Goal: Transaction & Acquisition: Subscribe to service/newsletter

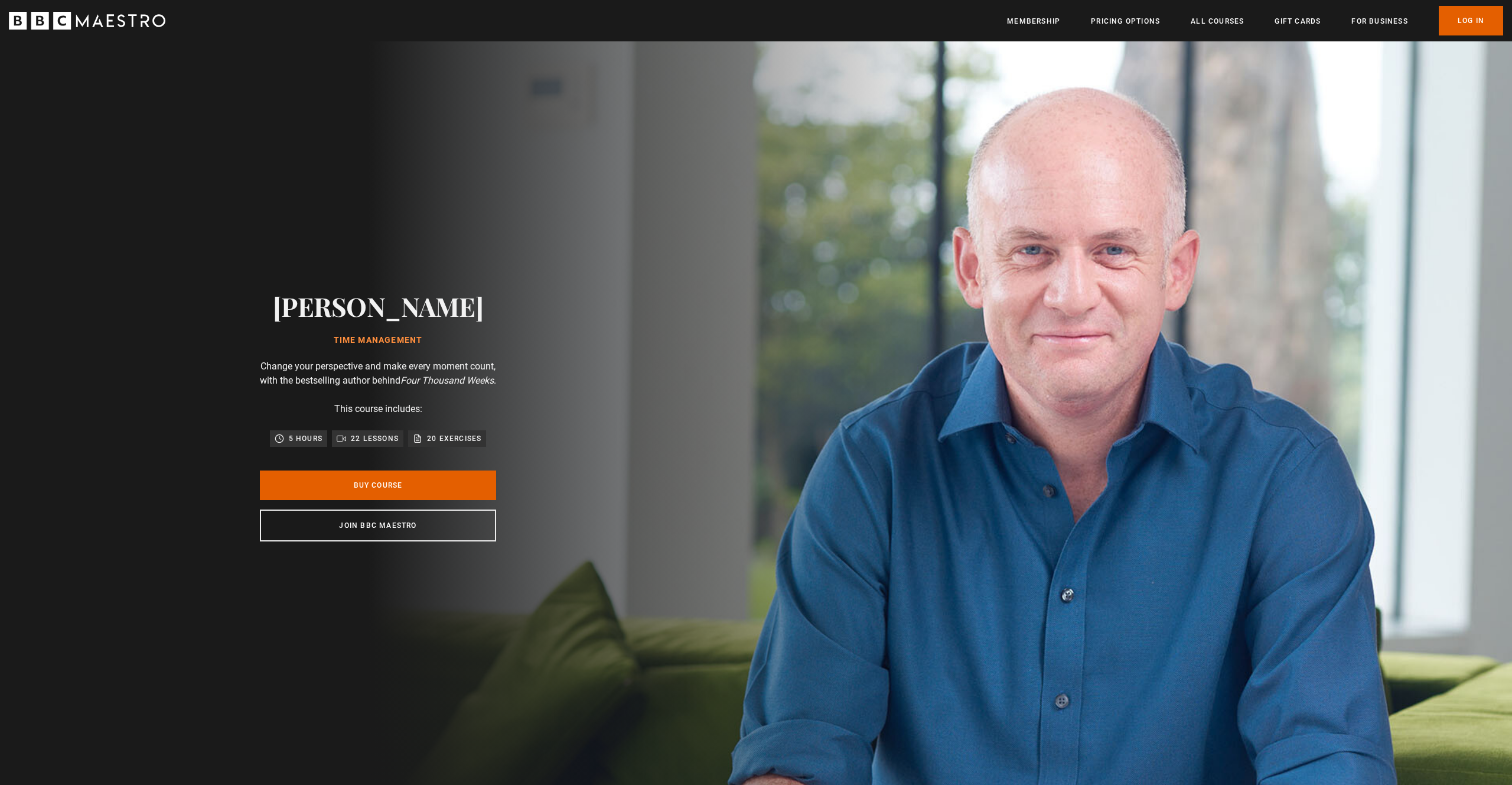
scroll to position [0, 155]
click at [111, 24] on icon "BBC Maestro" at bounding box center [86, 21] width 157 height 18
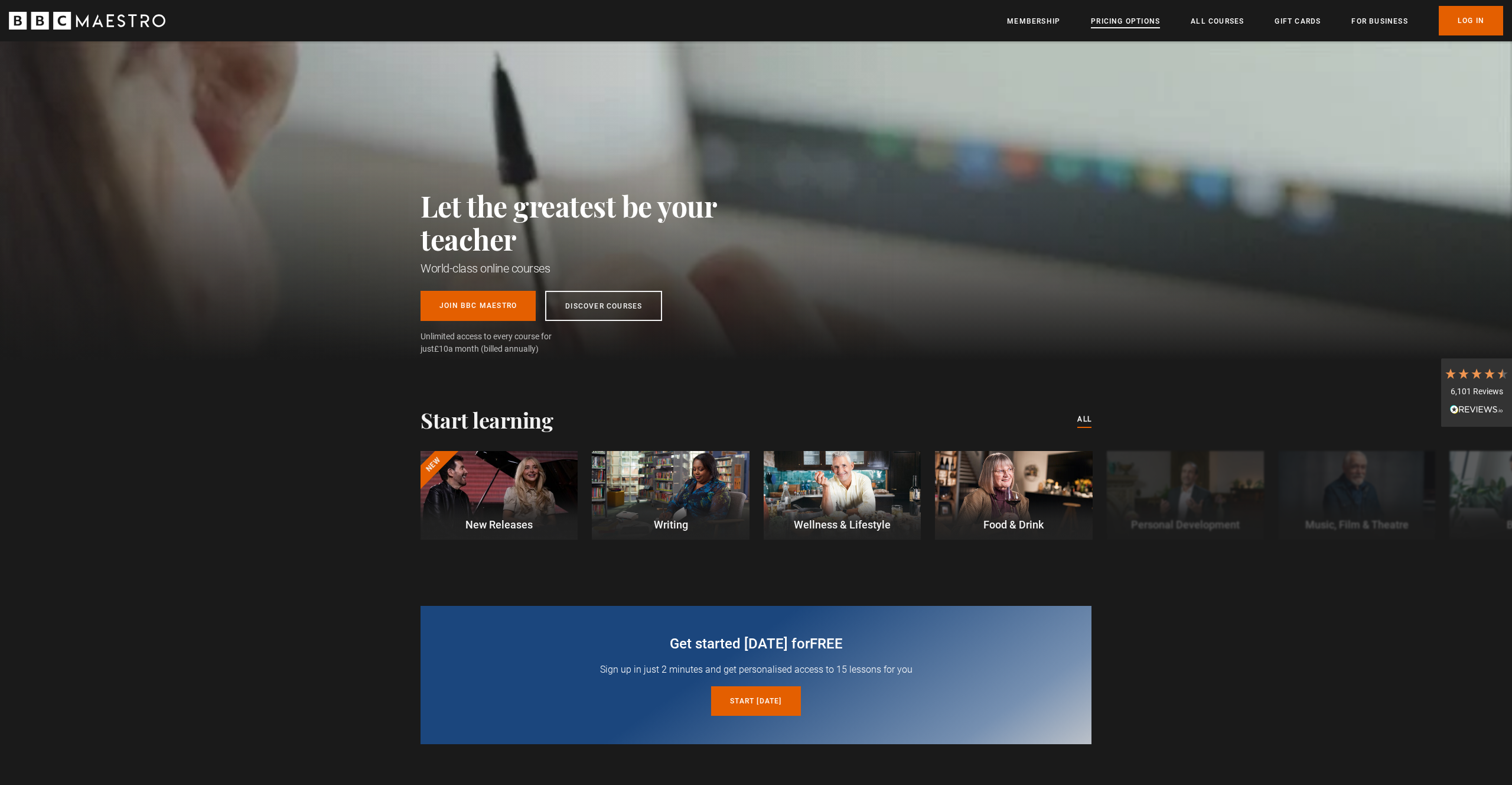
scroll to position [0, 310]
click at [1141, 27] on link "Pricing Options" at bounding box center [1125, 21] width 69 height 12
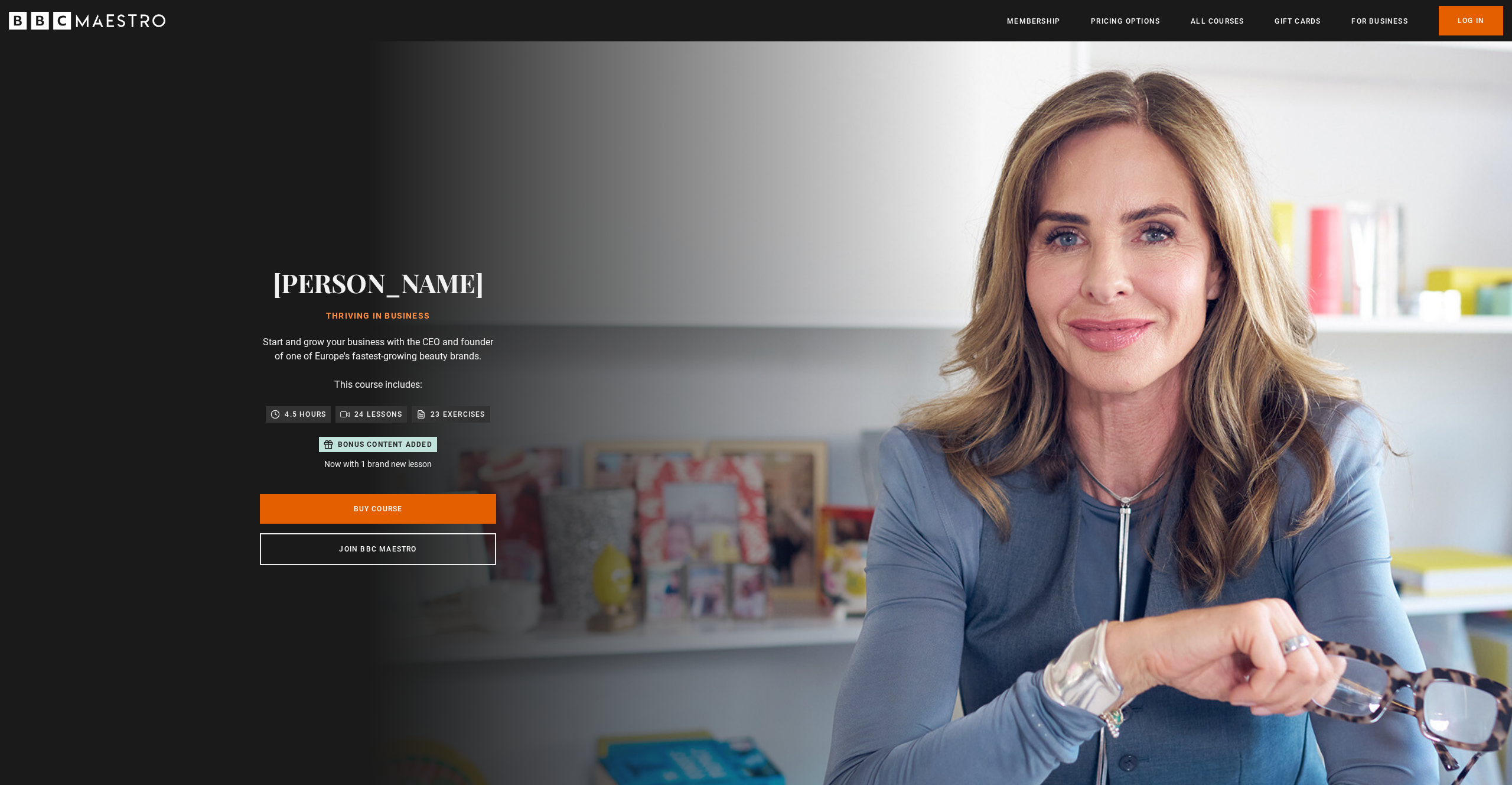
scroll to position [0, 92]
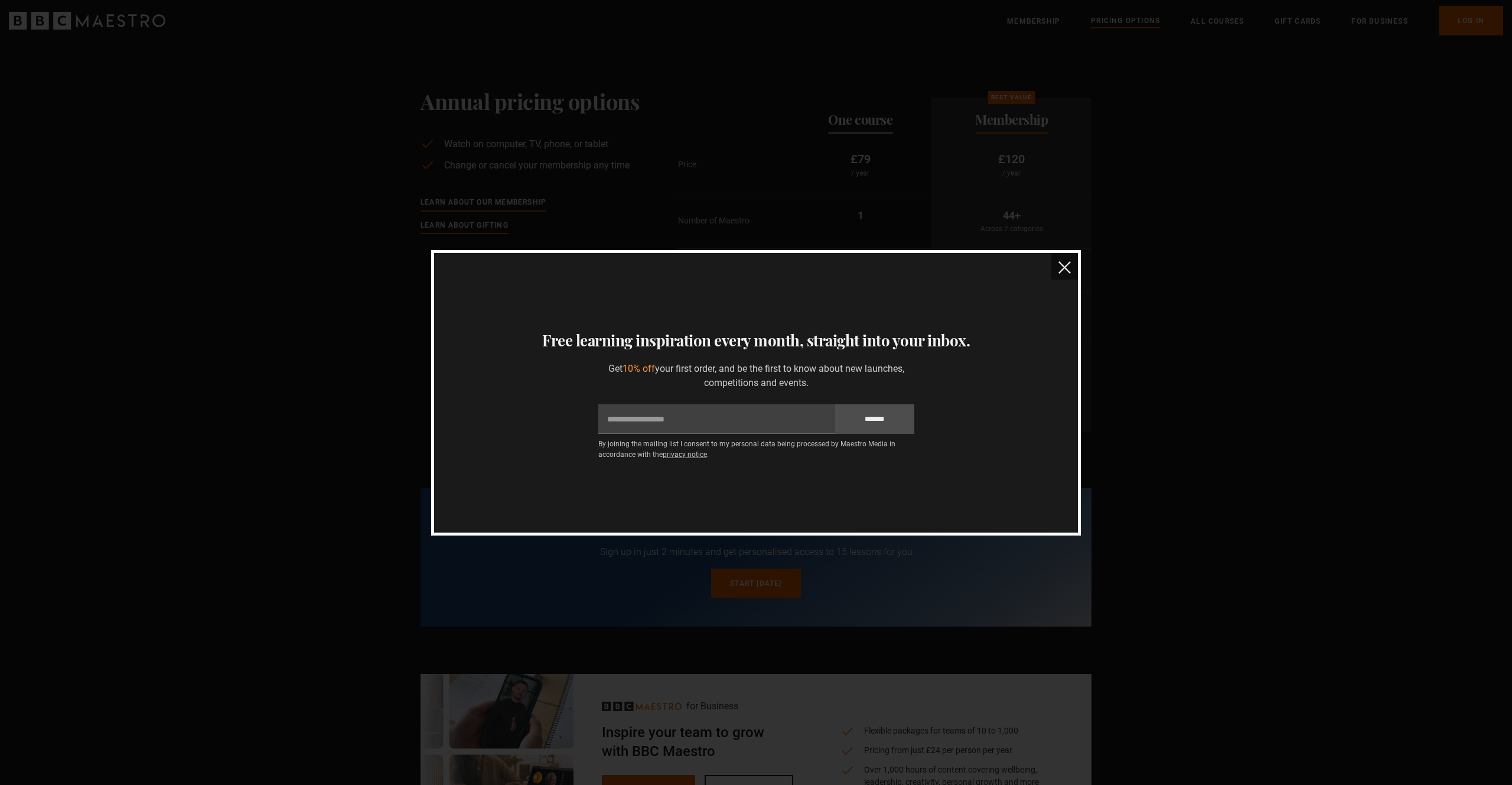
click at [1064, 267] on img "close" at bounding box center [1064, 267] width 12 height 12
